Goal: Information Seeking & Learning: Learn about a topic

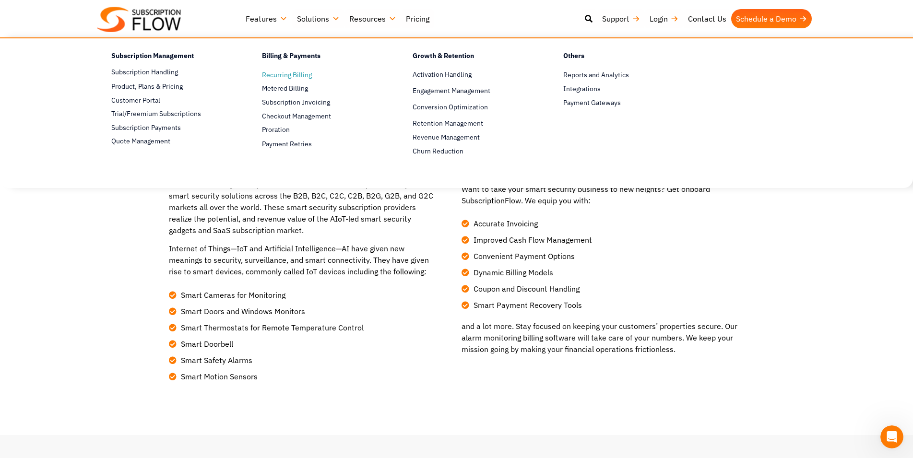
click at [278, 75] on span "Recurring Billing" at bounding box center [287, 75] width 50 height 10
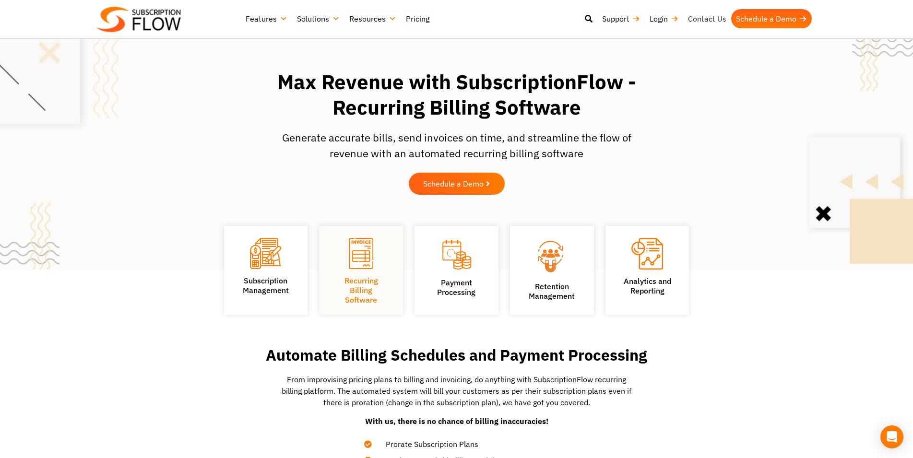
click at [709, 18] on link "Contact Us" at bounding box center [707, 18] width 48 height 19
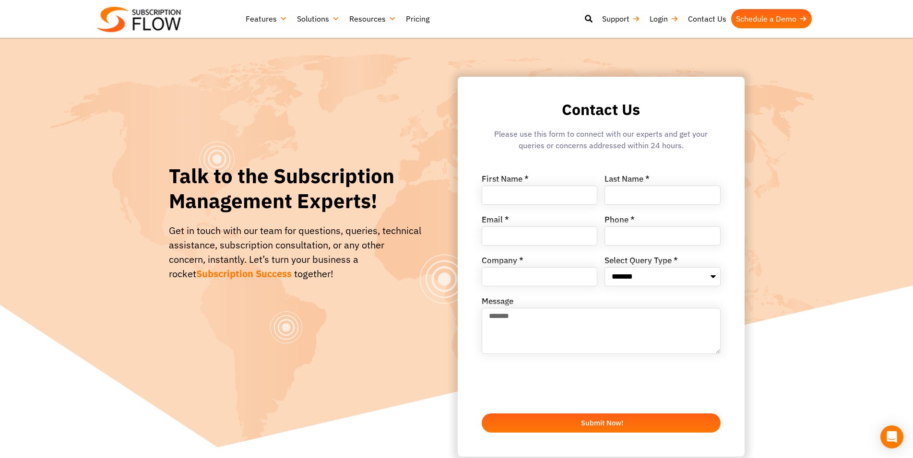
click at [418, 19] on link "Pricing" at bounding box center [417, 18] width 33 height 19
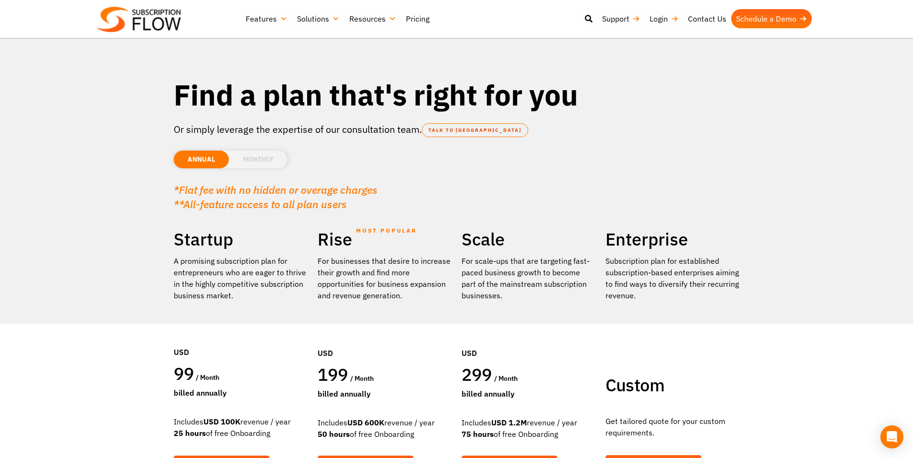
click at [264, 160] on li "MONTHLY" at bounding box center [258, 160] width 59 height 18
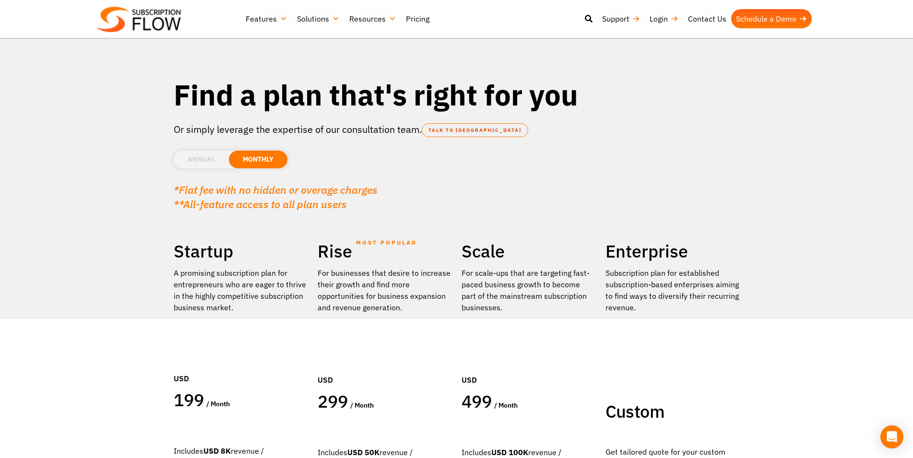
click at [201, 158] on li "ANNUAL" at bounding box center [201, 160] width 55 height 18
